Goal: Task Accomplishment & Management: Manage account settings

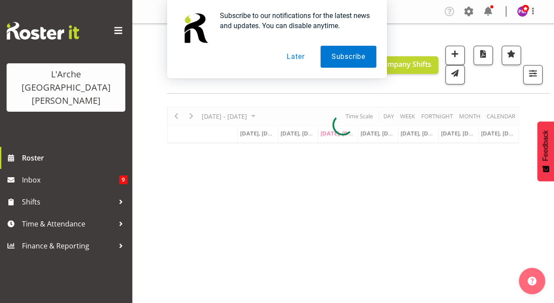
click at [292, 57] on button "Later" at bounding box center [296, 57] width 40 height 22
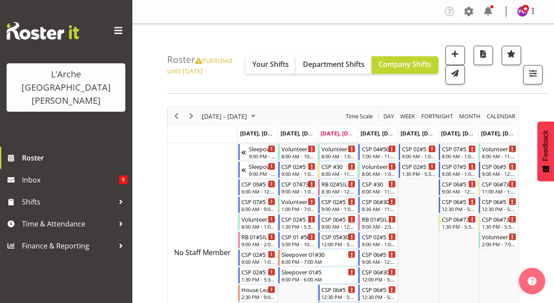
click at [218, 61] on span "Published until Aug 11, 2024" at bounding box center [199, 65] width 65 height 19
click at [201, 62] on icon at bounding box center [198, 61] width 7 height 7
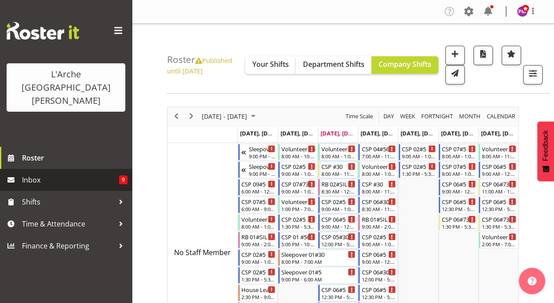
click at [75, 173] on span "Inbox" at bounding box center [70, 179] width 97 height 13
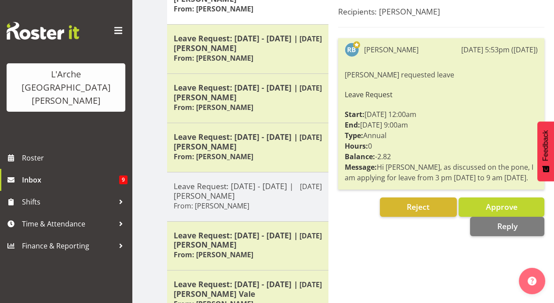
scroll to position [145, 0]
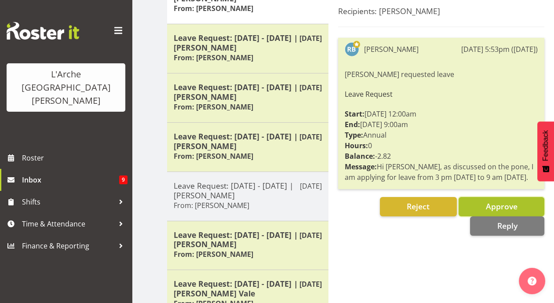
click at [471, 202] on button "Approve" at bounding box center [501, 206] width 86 height 19
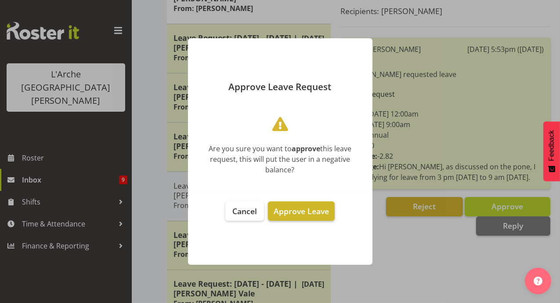
click at [291, 214] on span "Approve Leave" at bounding box center [301, 211] width 55 height 11
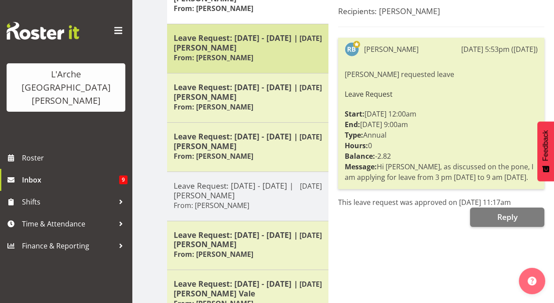
click at [278, 33] on h5 "Leave Request: 08/10/25 - 08/10/25 | Robin Buch" at bounding box center [248, 42] width 148 height 19
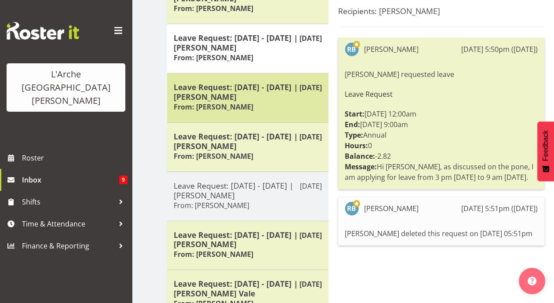
click at [261, 83] on h5 "Leave Request: [DATE] - [DATE] | [PERSON_NAME]" at bounding box center [248, 91] width 148 height 19
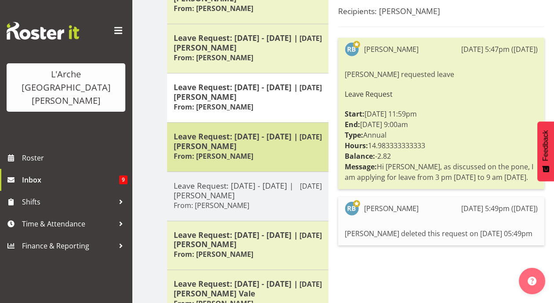
click at [237, 133] on h5 "Leave Request: [DATE] - [DATE] | [PERSON_NAME]" at bounding box center [248, 140] width 148 height 19
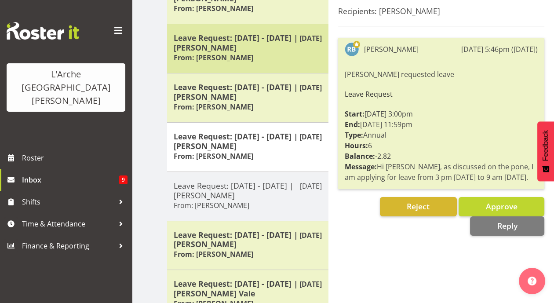
click at [240, 51] on h5 "Leave Request: [DATE] - [DATE] | [PERSON_NAME]" at bounding box center [248, 42] width 148 height 19
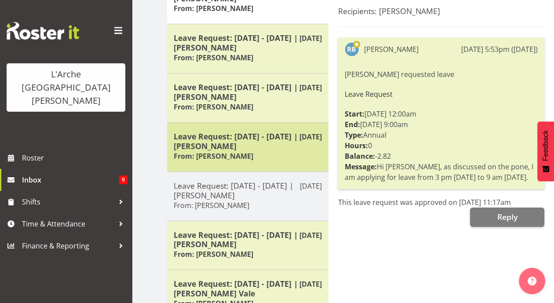
click at [258, 168] on div "Oct 6th Leave Request: 07/10/25 - 07/10/25 | Robin Buch From: Robin Buch" at bounding box center [247, 146] width 161 height 49
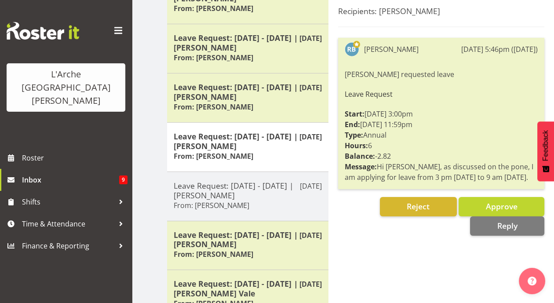
click at [387, 235] on div "Subject: Leave Request: 07/10/25 - 07/10/25 | Robin Buch Recipients: Priyadhars…" at bounding box center [440, 235] width 225 height 521
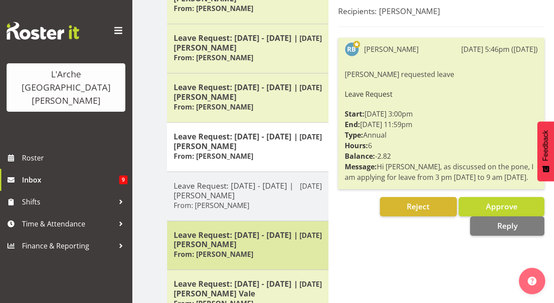
click at [276, 251] on div "Leave Request: 22/12/25 - 13/01/26 | Adrian Garduque From: Adrian Garduque" at bounding box center [248, 245] width 148 height 31
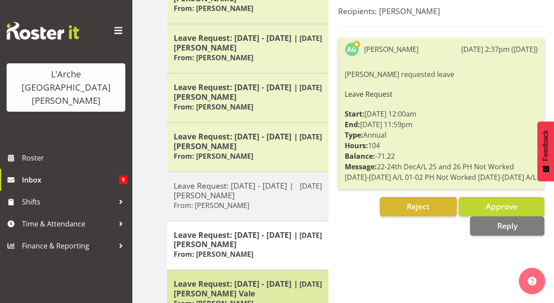
click at [258, 290] on h5 "Leave Request: [DATE] - [DATE] | [PERSON_NAME] Vale" at bounding box center [248, 288] width 148 height 19
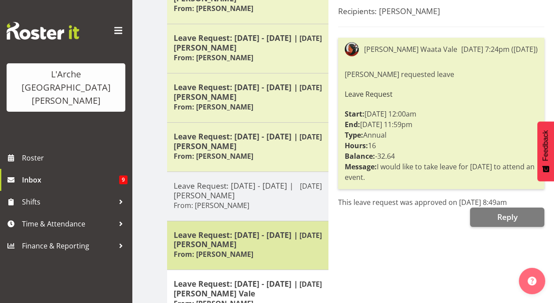
click at [265, 244] on h5 "Leave Request: [DATE] - [DATE] | [PERSON_NAME]" at bounding box center [248, 239] width 148 height 19
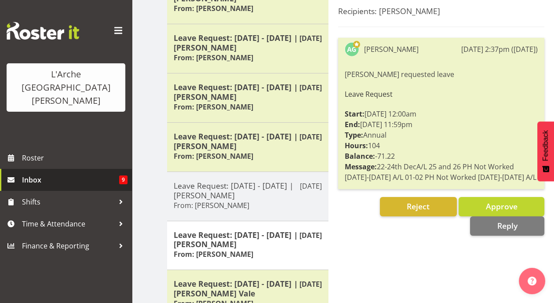
click at [25, 173] on span "Inbox" at bounding box center [70, 179] width 97 height 13
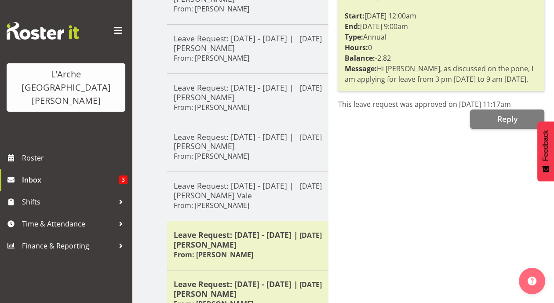
scroll to position [307, 0]
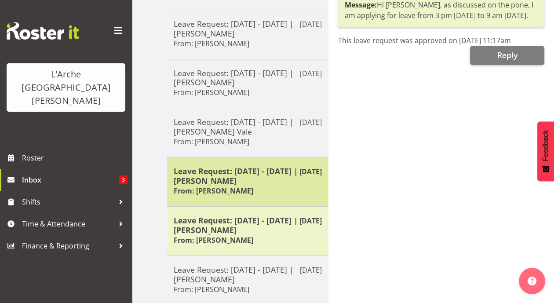
click at [275, 173] on h5 "Leave Request: [DATE] - [DATE] | [PERSON_NAME]" at bounding box center [248, 175] width 148 height 19
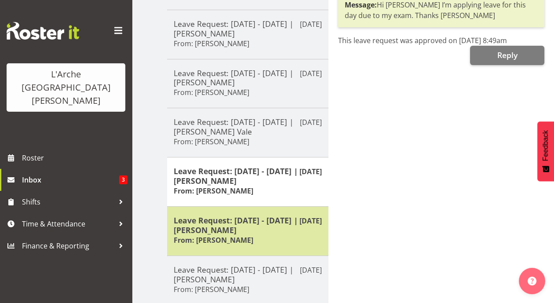
click at [285, 216] on h5 "Leave Request: [DATE] - [DATE] | [PERSON_NAME]" at bounding box center [248, 224] width 148 height 19
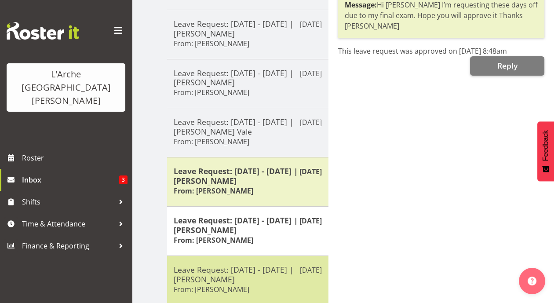
click at [234, 285] on h6 "From: [PERSON_NAME]" at bounding box center [212, 289] width 76 height 9
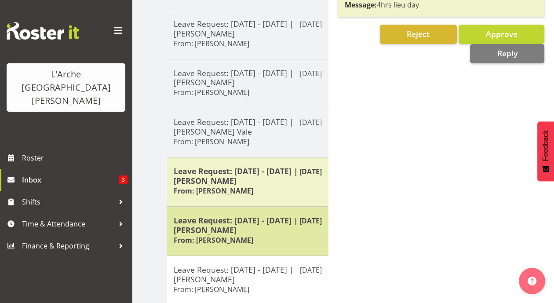
click at [249, 238] on h6 "From: [PERSON_NAME]" at bounding box center [214, 240] width 80 height 9
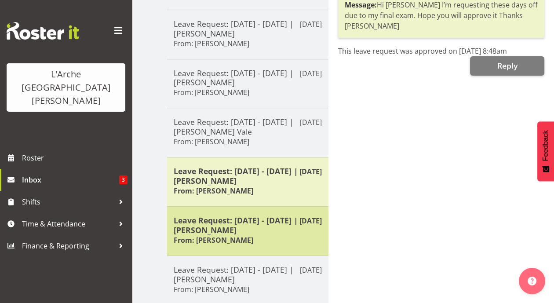
click at [249, 238] on h6 "From: [PERSON_NAME]" at bounding box center [214, 240] width 80 height 9
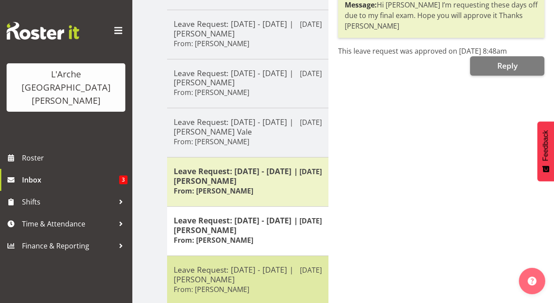
click at [221, 271] on h5 "Leave Request: [DATE] - [DATE] | [PERSON_NAME]" at bounding box center [248, 274] width 148 height 19
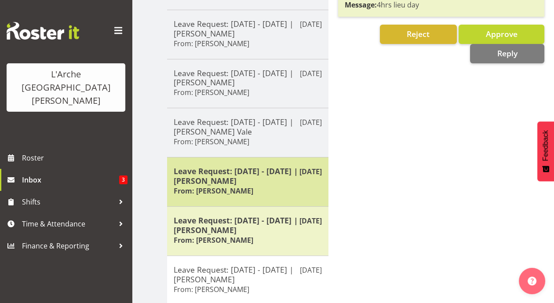
click at [247, 187] on h6 "From: [PERSON_NAME]" at bounding box center [214, 190] width 80 height 9
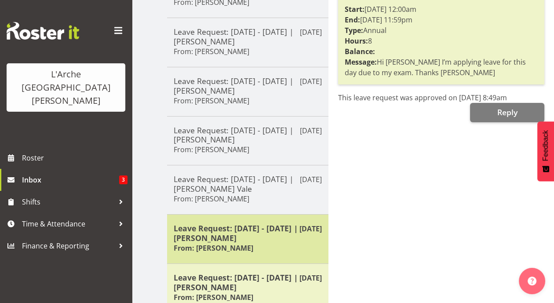
scroll to position [342, 0]
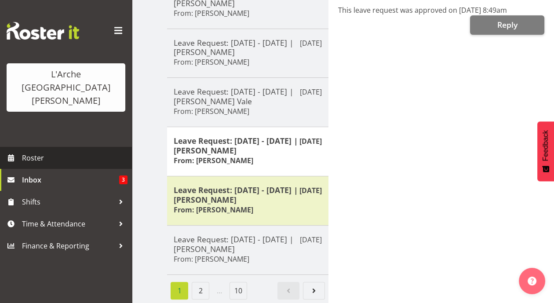
click at [40, 151] on span "Roster" at bounding box center [74, 157] width 105 height 13
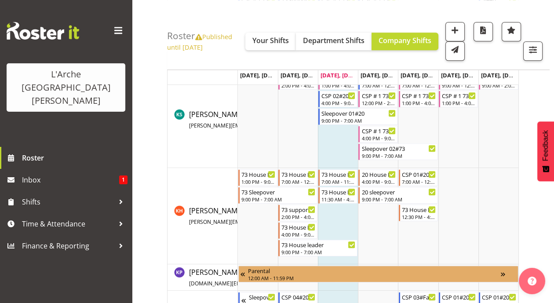
scroll to position [1760, 0]
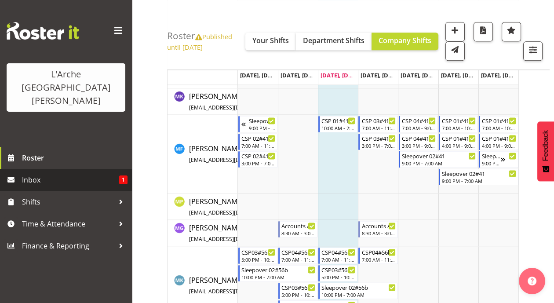
click at [54, 173] on span "Inbox" at bounding box center [70, 179] width 97 height 13
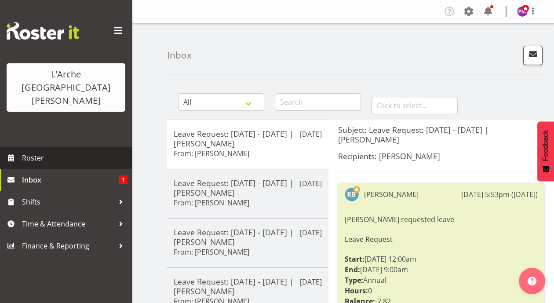
click at [31, 151] on span "Roster" at bounding box center [74, 157] width 105 height 13
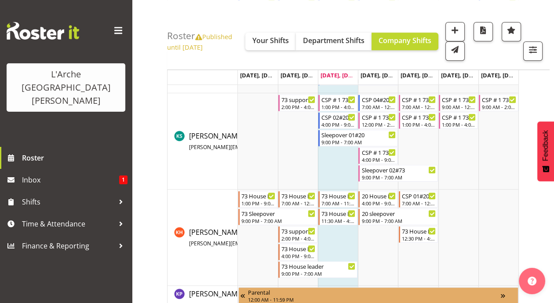
scroll to position [1618, 0]
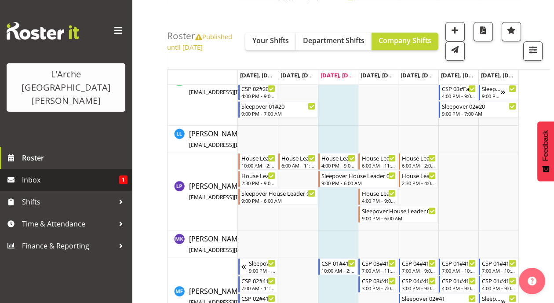
click at [69, 173] on span "Inbox" at bounding box center [70, 179] width 97 height 13
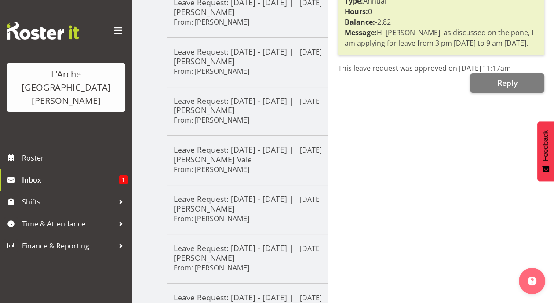
scroll to position [342, 0]
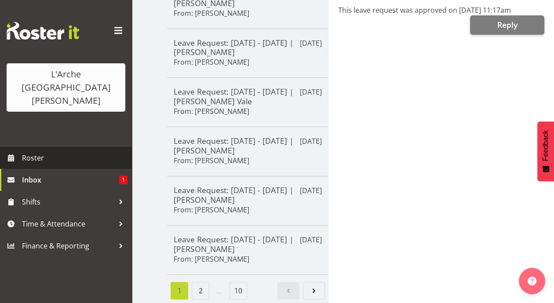
click at [53, 151] on span "Roster" at bounding box center [74, 157] width 105 height 13
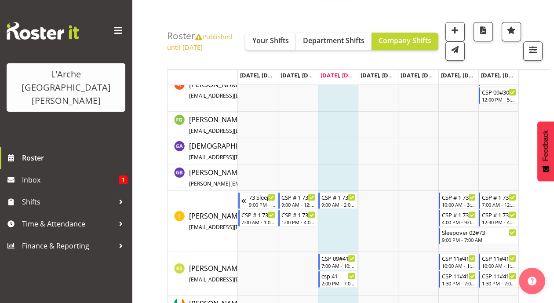
scroll to position [1011, 0]
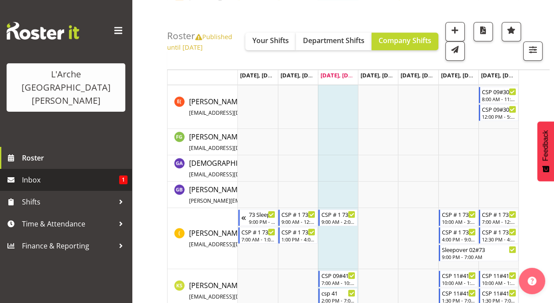
click at [88, 173] on span "Inbox" at bounding box center [70, 179] width 97 height 13
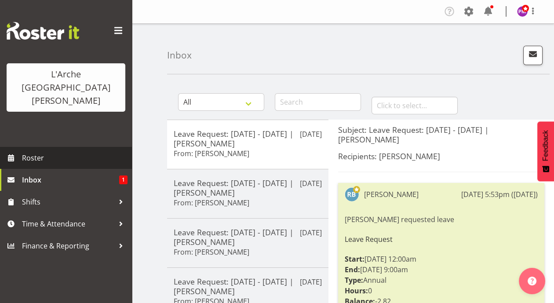
click at [33, 151] on span "Roster" at bounding box center [74, 157] width 105 height 13
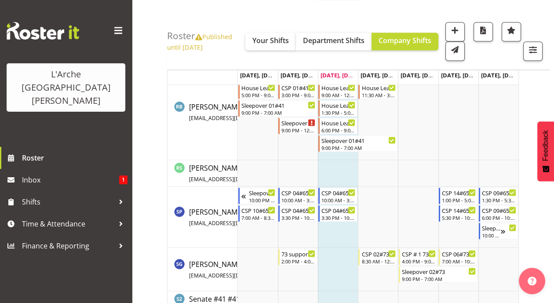
scroll to position [2332, 0]
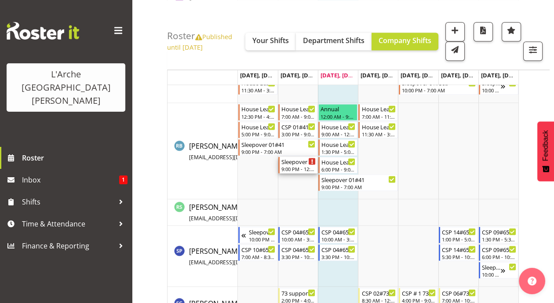
click at [299, 166] on div "9:00 PM - 12:00 AM" at bounding box center [298, 168] width 34 height 7
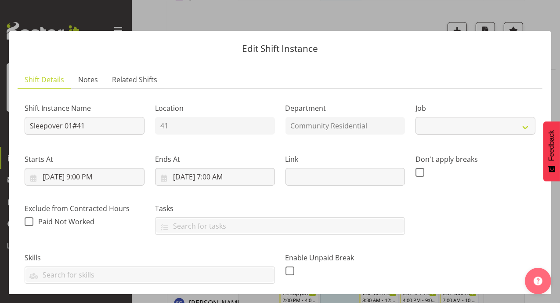
select select "1"
click at [544, 11] on button "button" at bounding box center [545, 16] width 14 height 14
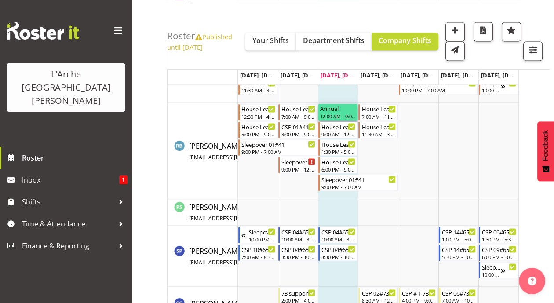
click at [342, 105] on div "Annual" at bounding box center [338, 108] width 36 height 9
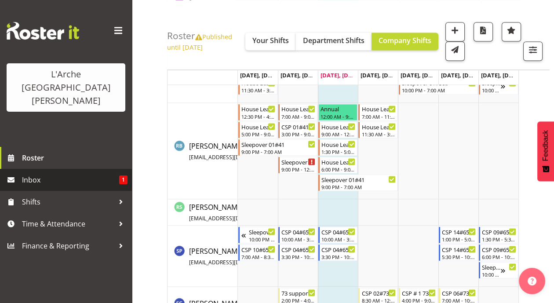
click at [34, 169] on link "Inbox 1" at bounding box center [66, 180] width 132 height 22
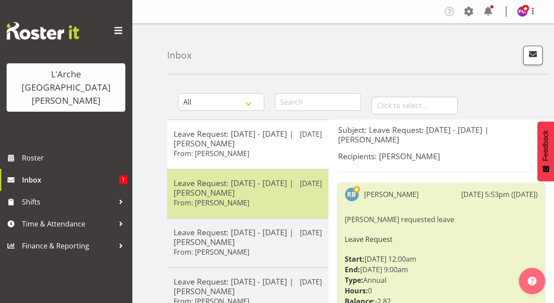
click at [221, 201] on h6 "From: Robin Buch" at bounding box center [212, 202] width 76 height 9
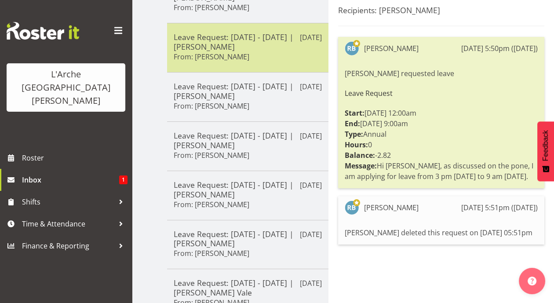
scroll to position [151, 0]
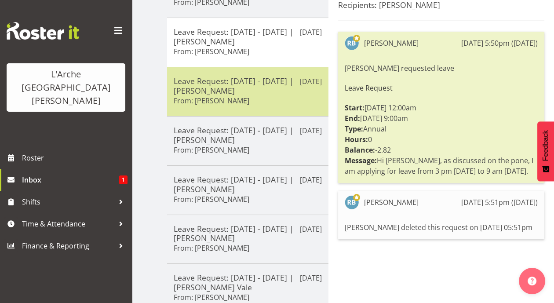
click at [247, 101] on div "Leave Request: 08/10/25 - 08/10/25 | Robin Buch From: Robin Buch" at bounding box center [248, 91] width 148 height 31
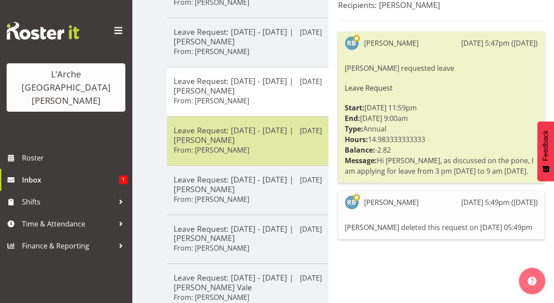
click at [239, 138] on h5 "Leave Request: 07/10/25 - 07/10/25 | Robin Buch" at bounding box center [248, 134] width 148 height 19
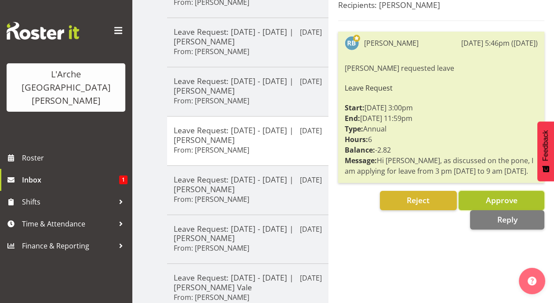
click at [487, 199] on span "Approve" at bounding box center [501, 200] width 32 height 11
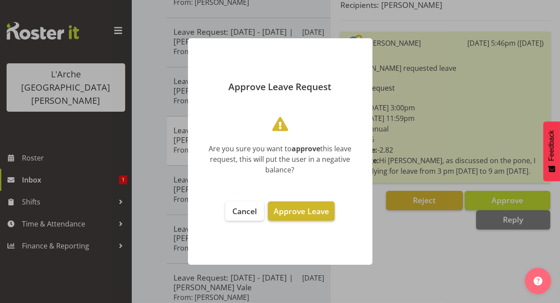
click at [302, 214] on span "Approve Leave" at bounding box center [301, 211] width 55 height 11
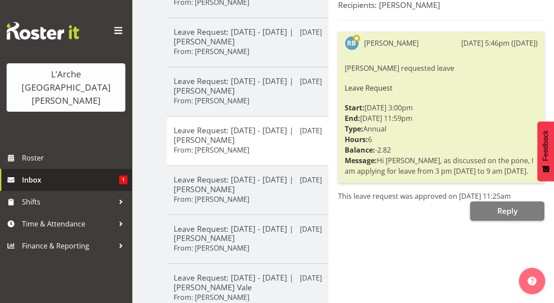
click at [74, 173] on span "Inbox" at bounding box center [70, 179] width 97 height 13
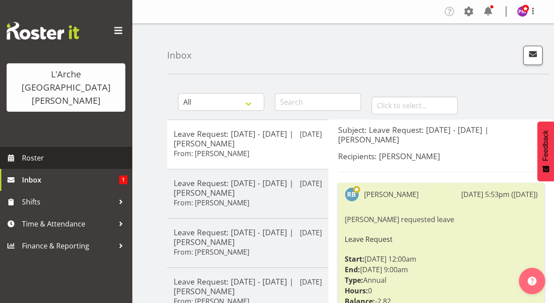
click at [33, 151] on span "Roster" at bounding box center [74, 157] width 105 height 13
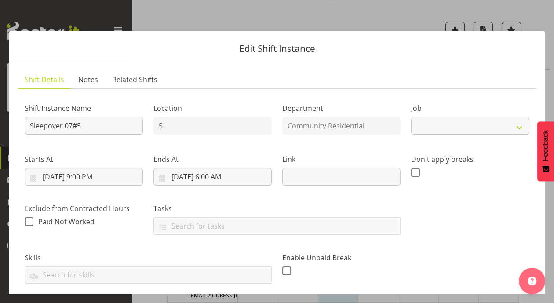
scroll to position [366, 0]
select select "2"
click at [544, 16] on button "button" at bounding box center [545, 16] width 14 height 14
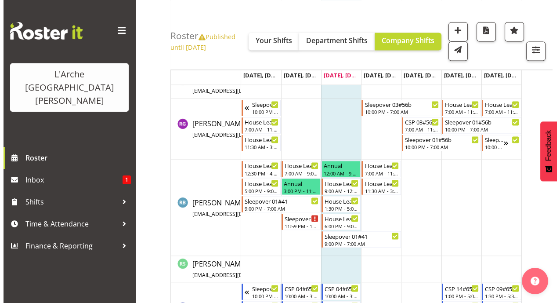
scroll to position [2282, 0]
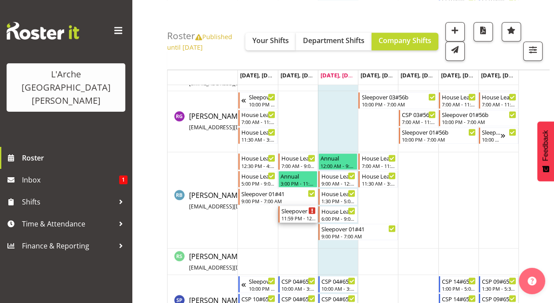
click at [308, 219] on div "11:59 PM - 12:00 AM" at bounding box center [298, 217] width 34 height 7
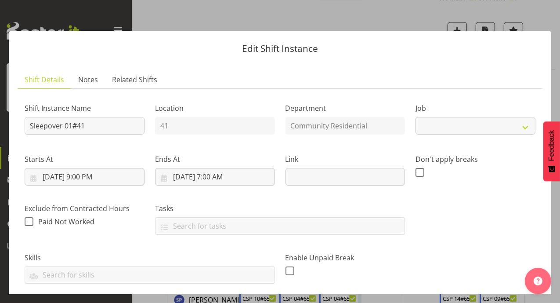
select select "1"
click at [545, 20] on button "button" at bounding box center [545, 16] width 14 height 14
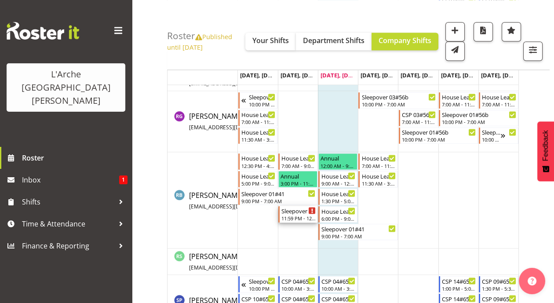
click at [287, 218] on div "11:59 PM - 12:00 AM" at bounding box center [298, 217] width 34 height 7
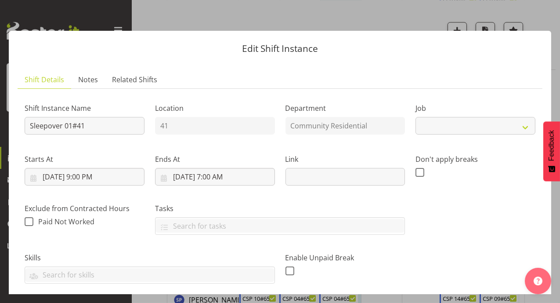
select select "1"
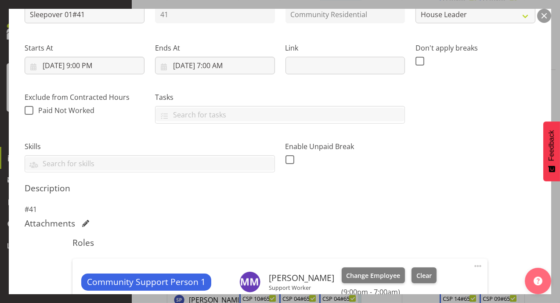
scroll to position [0, 0]
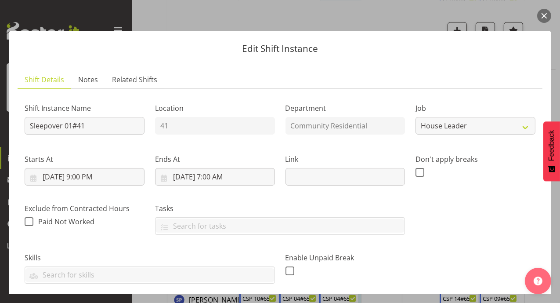
click at [547, 16] on button "button" at bounding box center [545, 16] width 14 height 14
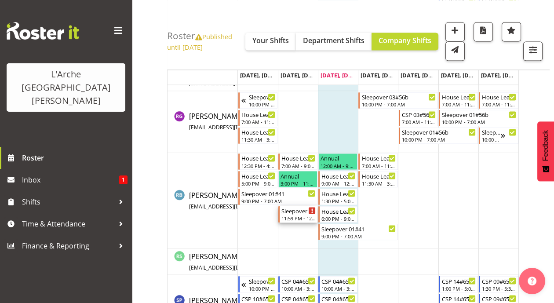
click at [301, 215] on div "11:59 PM - 12:00 AM" at bounding box center [298, 217] width 34 height 7
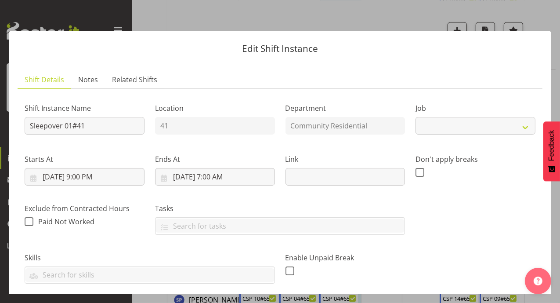
select select "1"
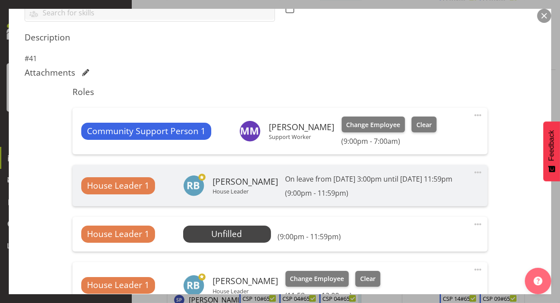
scroll to position [283, 0]
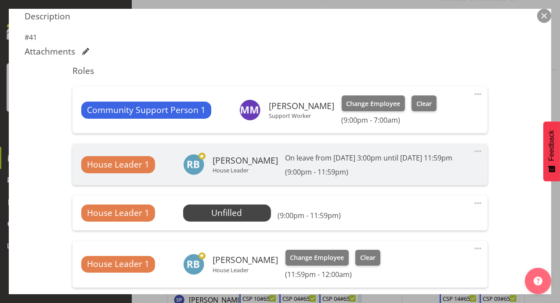
click at [544, 24] on section "Shift Details Notes Related Shifts Shift Instance Name Sleepover 01#41 Location…" at bounding box center [280, 120] width 543 height 683
click at [545, 19] on button "button" at bounding box center [545, 16] width 14 height 14
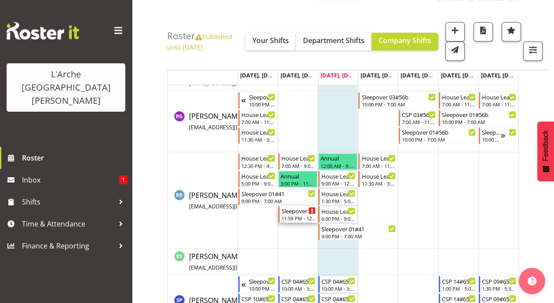
click at [295, 211] on div "Sleepover 01#41" at bounding box center [298, 210] width 34 height 9
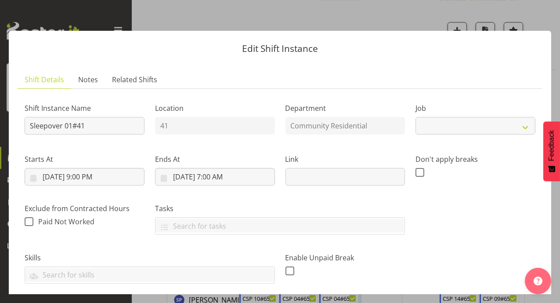
select select "1"
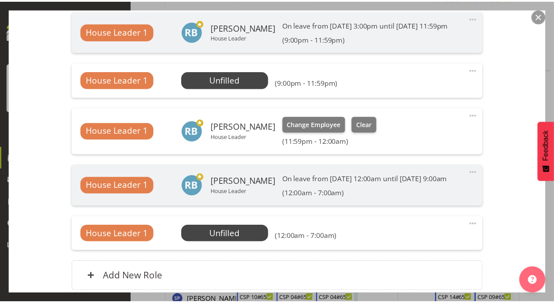
scroll to position [490, 0]
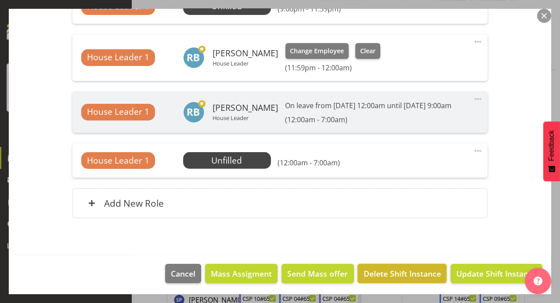
click at [404, 271] on span "Delete Shift Instance" at bounding box center [402, 273] width 77 height 11
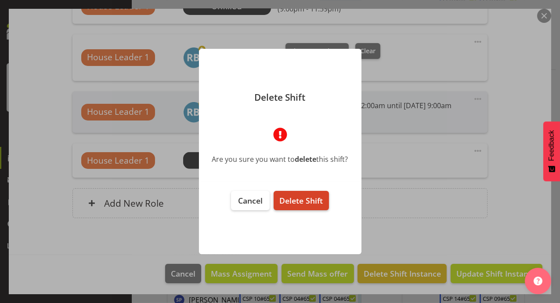
click at [312, 203] on span "Delete Shift" at bounding box center [302, 200] width 44 height 11
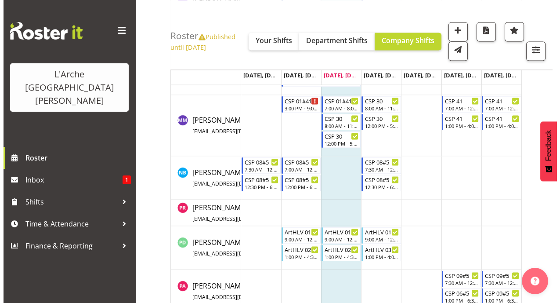
scroll to position [1961, 0]
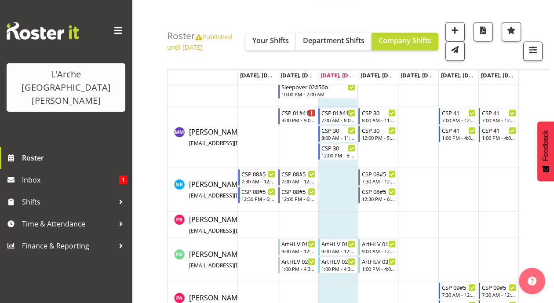
click at [338, 163] on td "Timeline Week of October 8, 2025" at bounding box center [338, 137] width 40 height 61
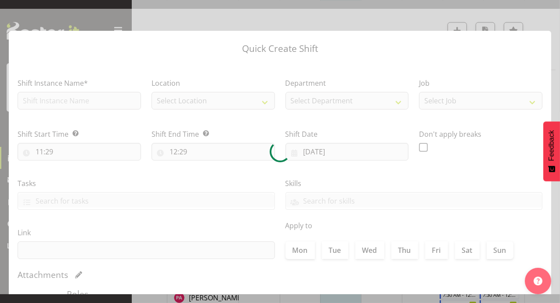
checkbox input "true"
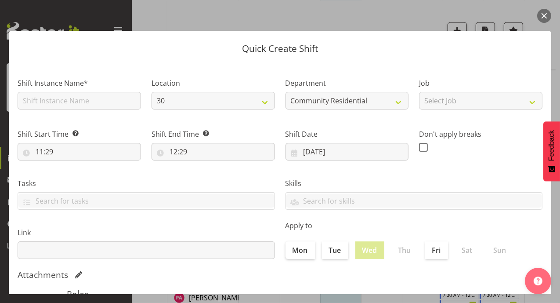
click at [544, 12] on button "button" at bounding box center [545, 16] width 14 height 14
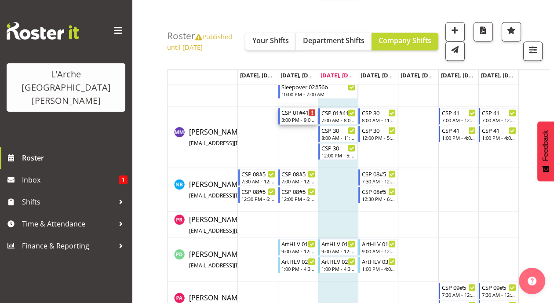
click at [295, 113] on div "CSP 01#41" at bounding box center [298, 112] width 34 height 9
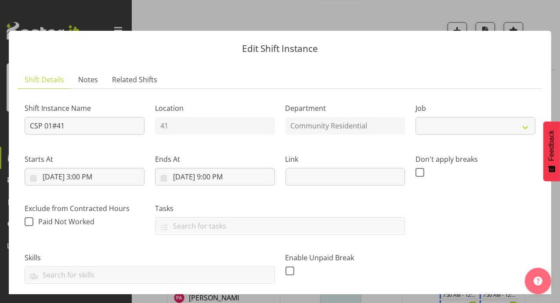
select select "1"
click at [544, 15] on button "button" at bounding box center [545, 16] width 14 height 14
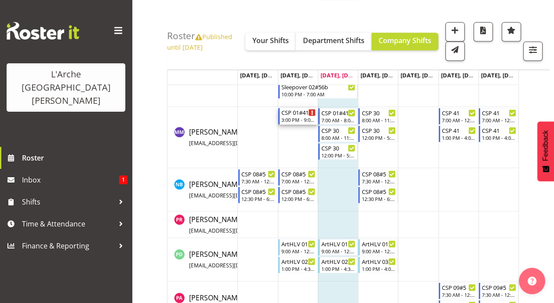
click at [294, 113] on div "CSP 01#41" at bounding box center [298, 112] width 34 height 9
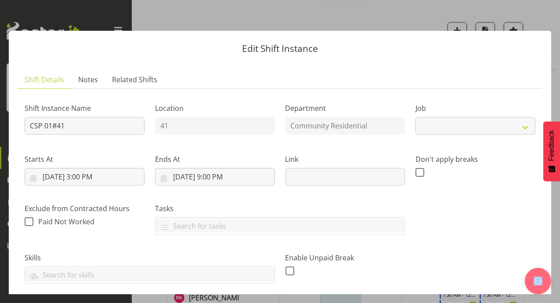
select select "1"
click at [543, 16] on button "button" at bounding box center [545, 16] width 14 height 14
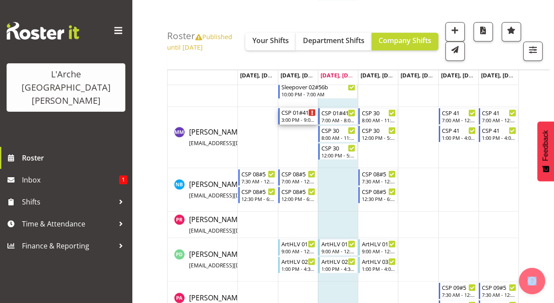
click at [298, 113] on div "CSP 01#41" at bounding box center [298, 112] width 34 height 9
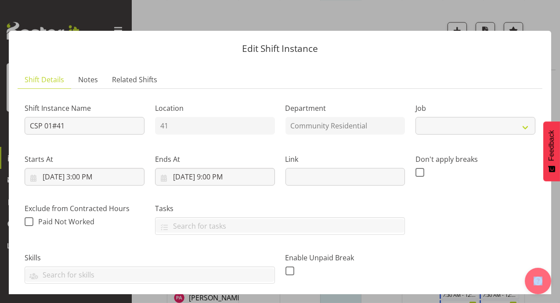
select select "1"
click at [544, 11] on button "button" at bounding box center [545, 16] width 14 height 14
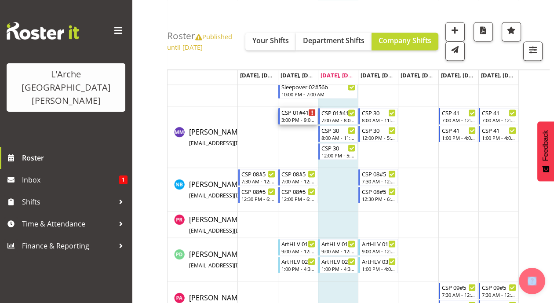
click at [296, 117] on div "3:00 PM - 9:00 PM" at bounding box center [298, 119] width 34 height 7
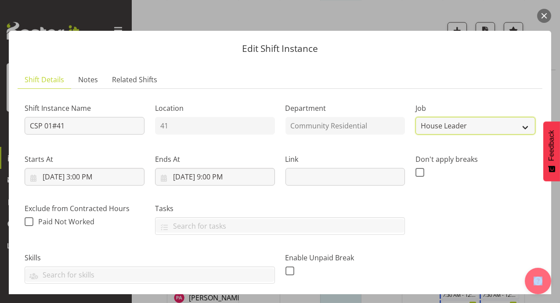
click at [522, 126] on select "Create new job Accounts Admin Art Coordinator Community Leader Community Suppor…" at bounding box center [476, 126] width 120 height 18
select select "2"
click at [416, 117] on select "Create new job Accounts Admin Art Coordinator Community Leader Community Suppor…" at bounding box center [476, 126] width 120 height 18
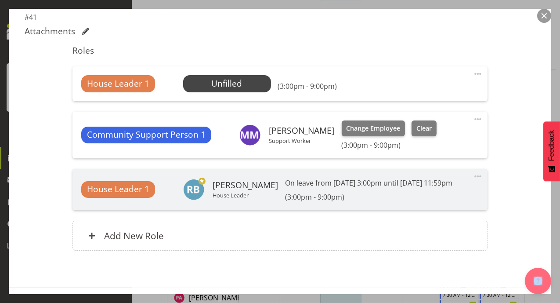
scroll to position [336, 0]
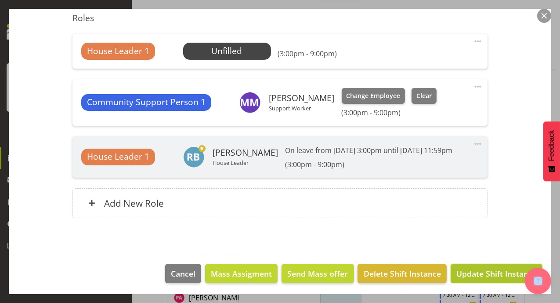
click at [480, 278] on button "Update Shift Instance" at bounding box center [497, 273] width 92 height 19
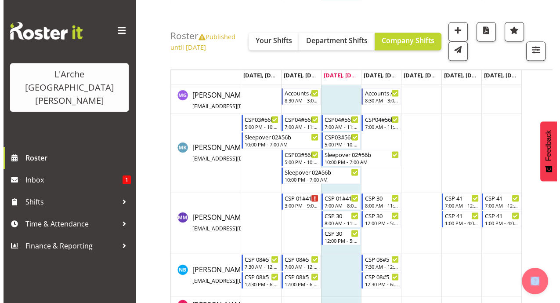
scroll to position [1900, 0]
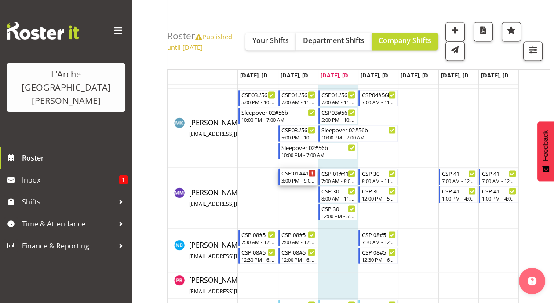
click at [310, 175] on div "CSP 01#41 3:00 PM - 9:00 PM" at bounding box center [297, 176] width 39 height 17
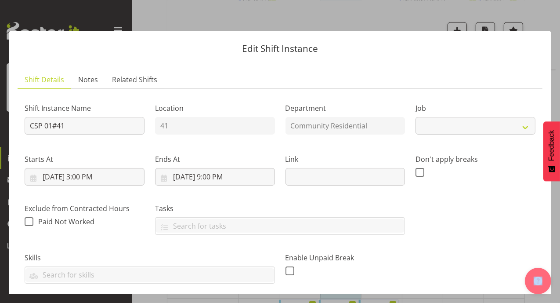
select select "2"
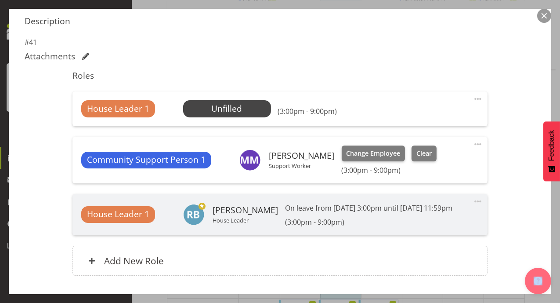
scroll to position [279, 0]
click at [473, 140] on span at bounding box center [478, 143] width 11 height 11
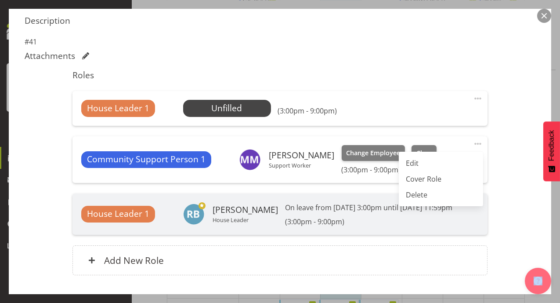
click at [543, 12] on button "button" at bounding box center [545, 16] width 14 height 14
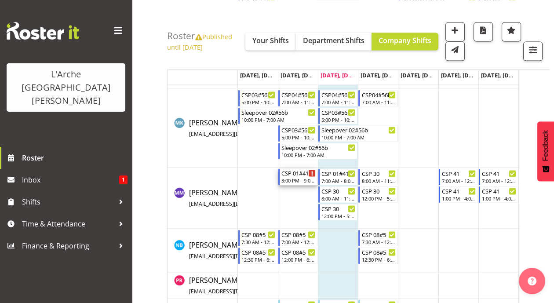
click at [301, 173] on div "CSP 01#41" at bounding box center [298, 172] width 34 height 9
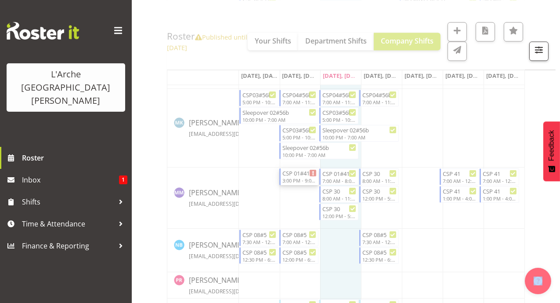
select select "2"
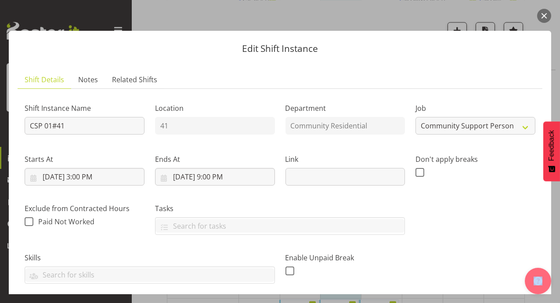
click at [544, 16] on button "button" at bounding box center [545, 16] width 14 height 14
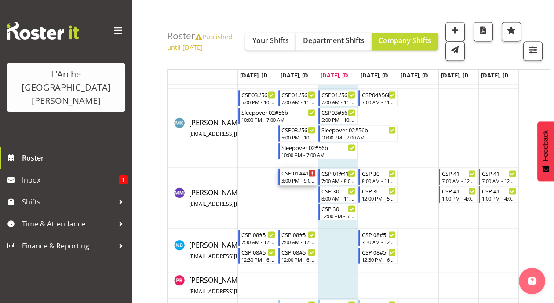
click at [297, 179] on div "3:00 PM - 9:00 PM" at bounding box center [298, 180] width 34 height 7
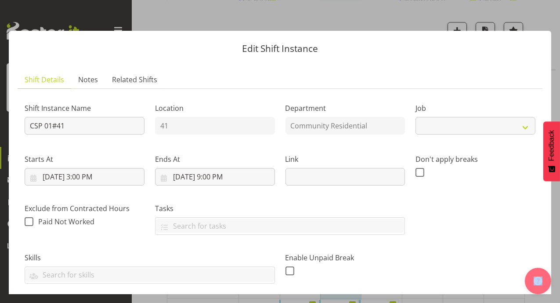
select select "2"
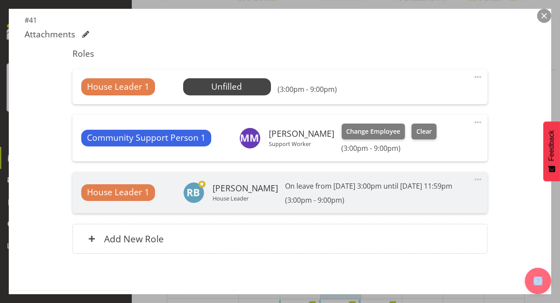
scroll to position [299, 0]
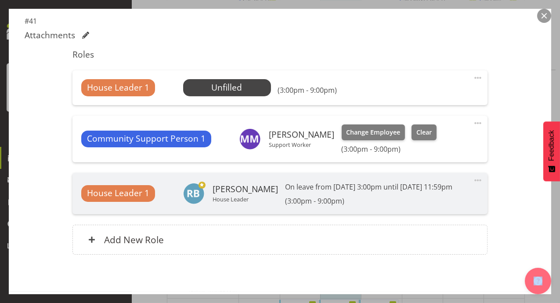
click at [174, 142] on span "Community Support Person 1" at bounding box center [146, 138] width 119 height 13
click at [549, 12] on button "button" at bounding box center [545, 16] width 14 height 14
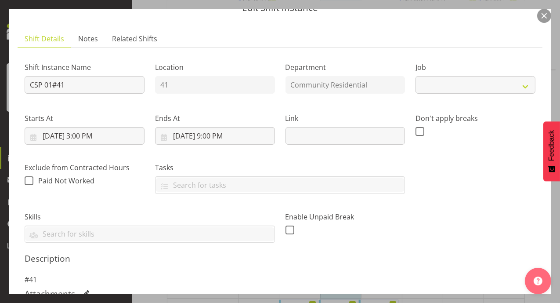
select select "2"
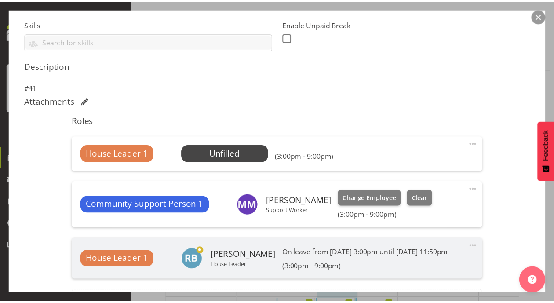
scroll to position [234, 0]
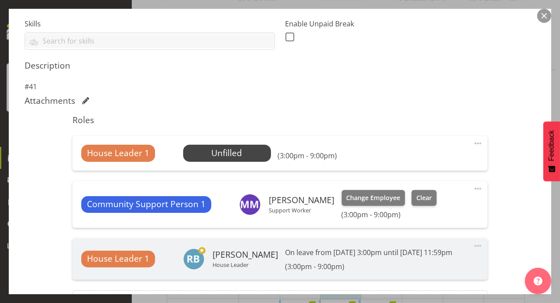
click at [547, 14] on button "button" at bounding box center [545, 16] width 14 height 14
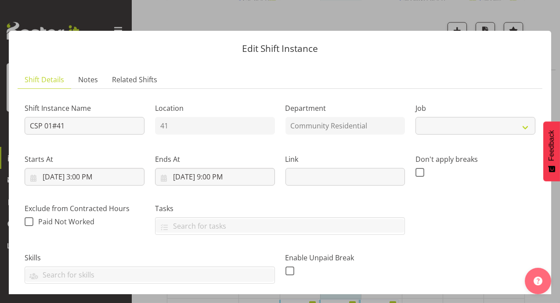
select select "2"
click at [539, 16] on button "button" at bounding box center [545, 16] width 14 height 14
select select "2"
click at [545, 15] on button "button" at bounding box center [545, 16] width 14 height 14
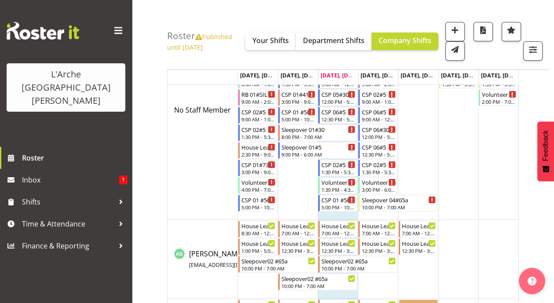
scroll to position [0, 0]
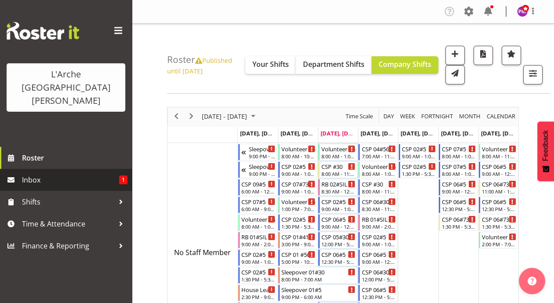
click at [43, 173] on span "Inbox" at bounding box center [70, 179] width 97 height 13
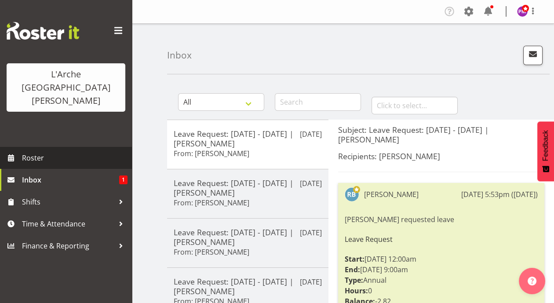
click at [39, 151] on span "Roster" at bounding box center [74, 157] width 105 height 13
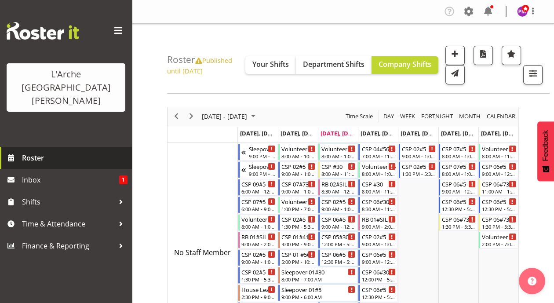
scroll to position [265, 0]
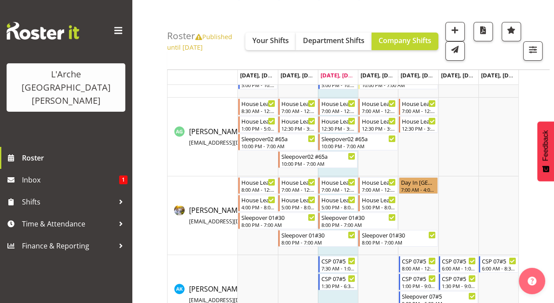
click at [55, 42] on div "L'Arche [GEOGRAPHIC_DATA][PERSON_NAME]" at bounding box center [66, 73] width 132 height 147
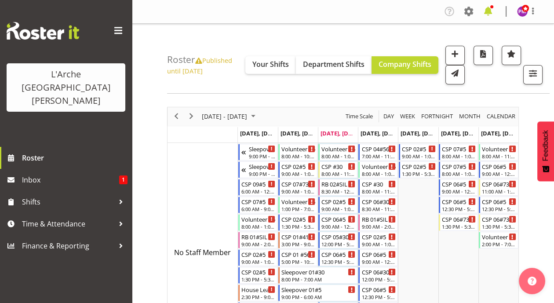
click at [489, 11] on span at bounding box center [488, 11] width 14 height 14
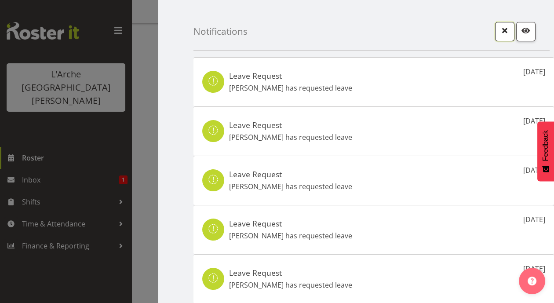
click at [503, 25] on span "button" at bounding box center [504, 30] width 11 height 11
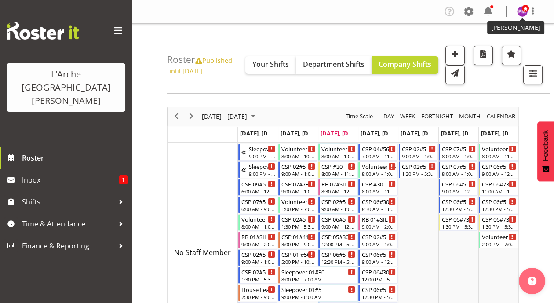
click at [526, 11] on span at bounding box center [525, 8] width 7 height 7
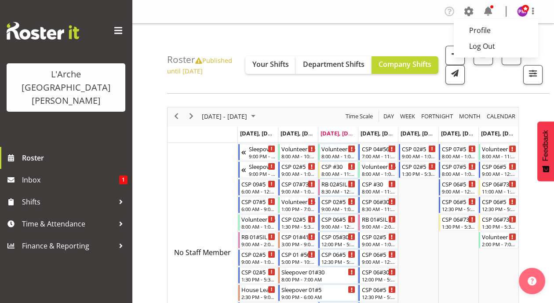
click at [356, 16] on nav "Company Settings Roles & Skills Tasks Jobs Employees Locations & Departments Ac…" at bounding box center [343, 11] width 404 height 15
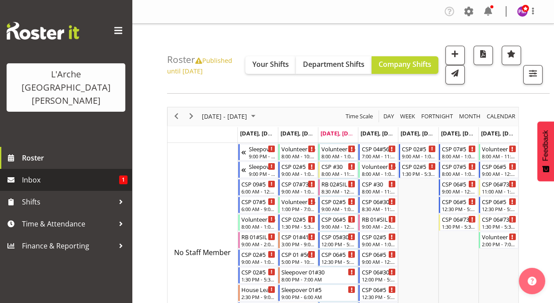
click at [28, 173] on span "Inbox" at bounding box center [70, 179] width 97 height 13
